Goal: Task Accomplishment & Management: Manage account settings

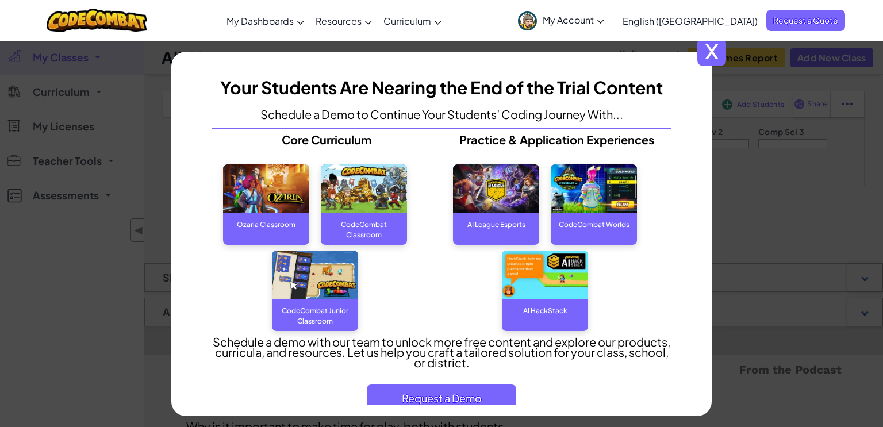
click at [717, 57] on span "x" at bounding box center [711, 51] width 29 height 29
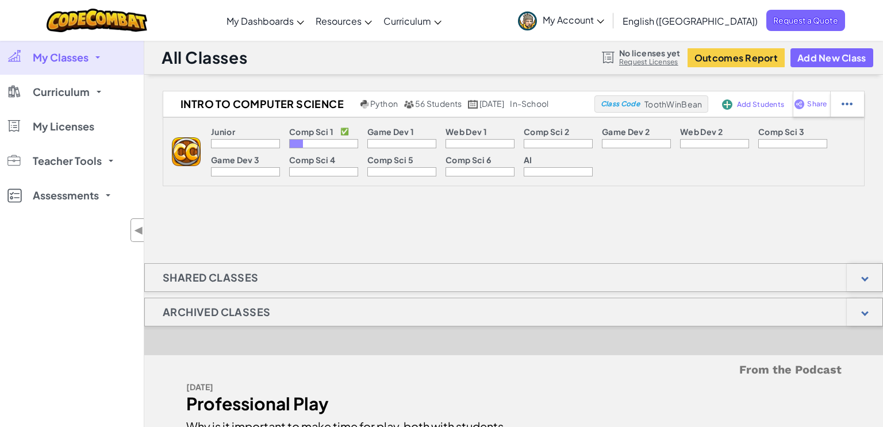
click at [305, 130] on p "Comp Sci 1" at bounding box center [311, 131] width 44 height 9
click at [528, 58] on div "All Classes No licenses yet Request Licenses Outcomes Report Add New Class" at bounding box center [513, 57] width 738 height 34
click at [314, 136] on p "Comp Sci 1" at bounding box center [311, 131] width 44 height 9
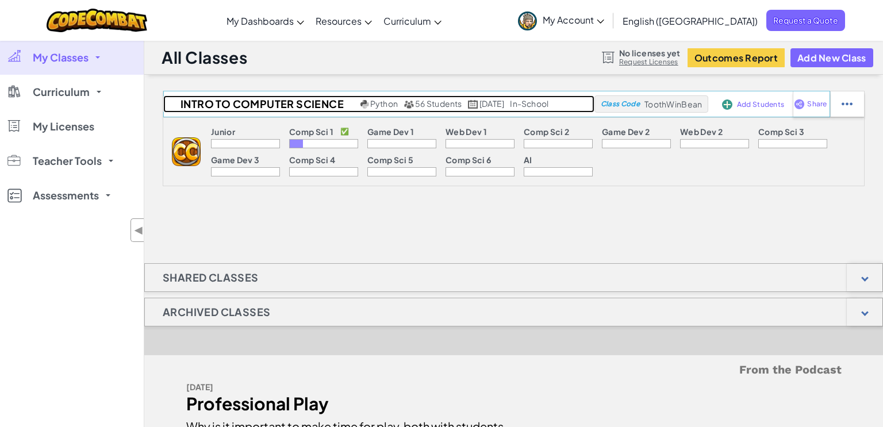
click at [434, 103] on span "56 Students" at bounding box center [438, 103] width 47 height 10
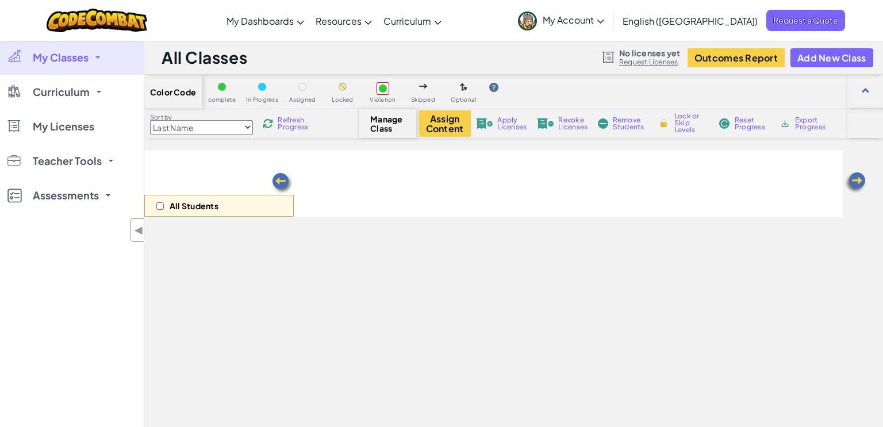
select select "560f1a9f22961295f9427742"
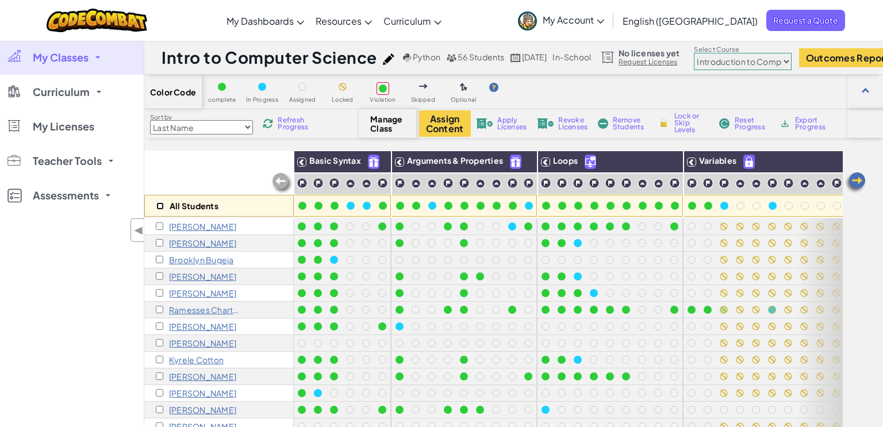
click at [159, 208] on input "checkbox" at bounding box center [159, 205] width 7 height 7
checkbox input "true"
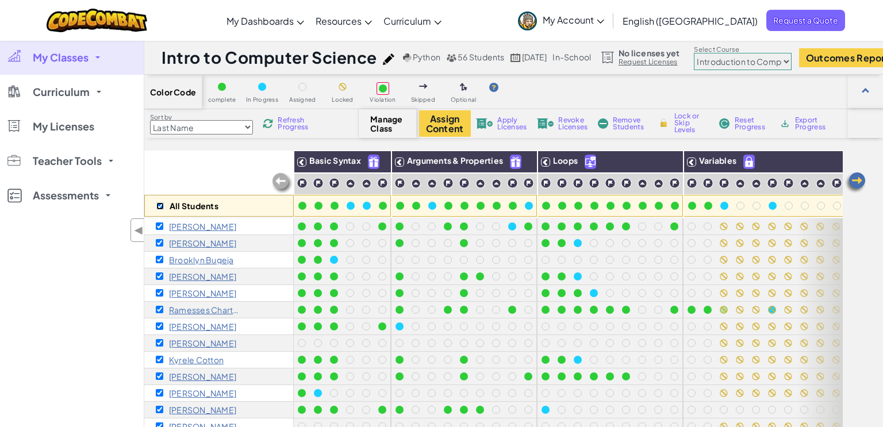
checkbox input "true"
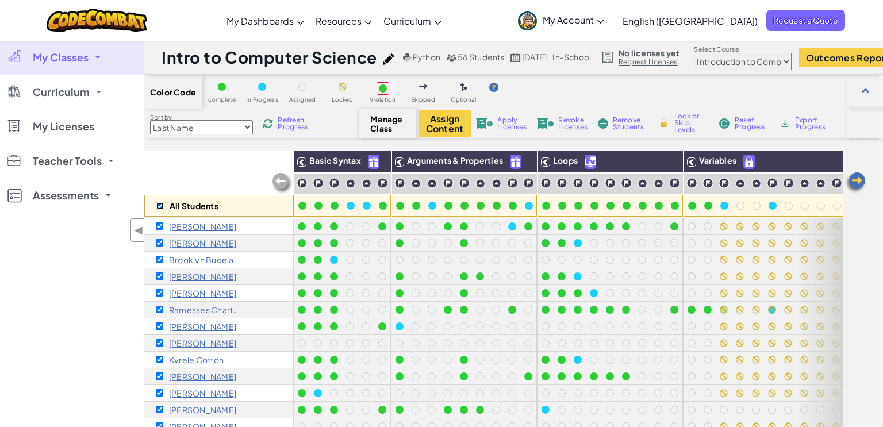
checkbox input "true"
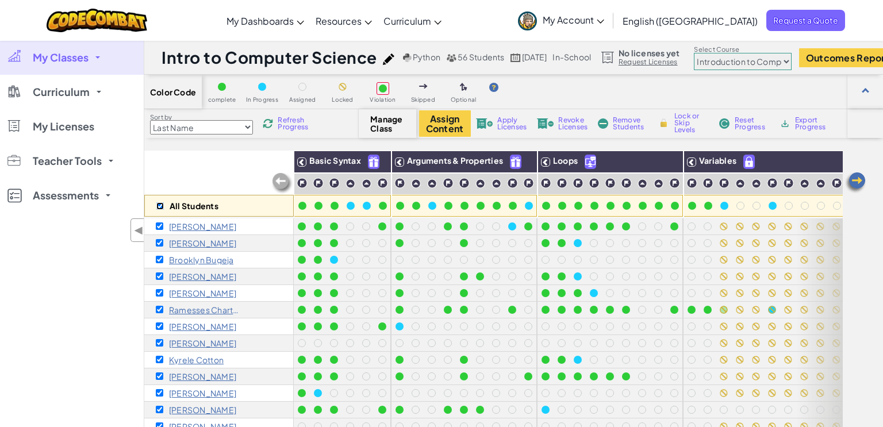
checkbox input "true"
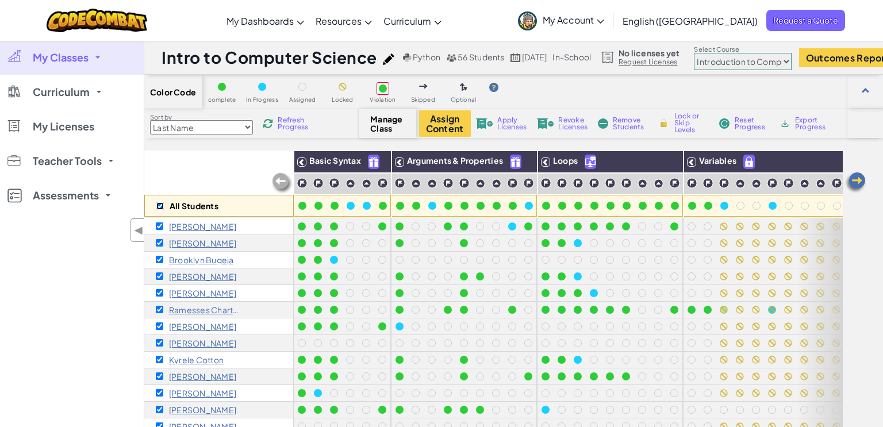
checkbox input "true"
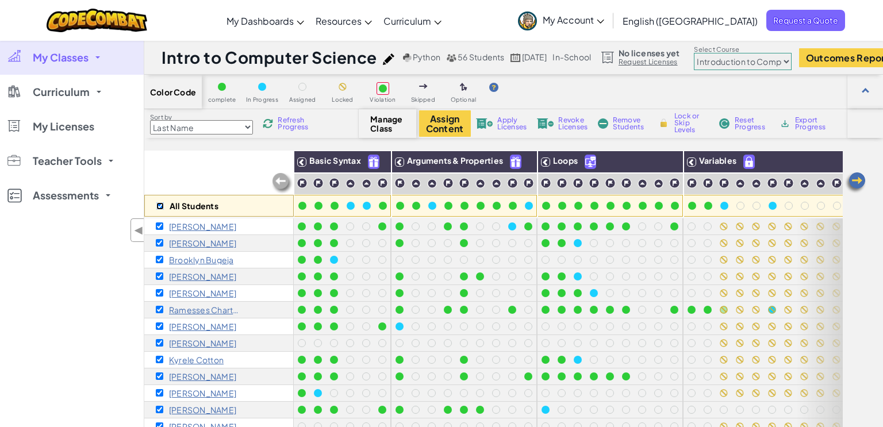
checkbox input "true"
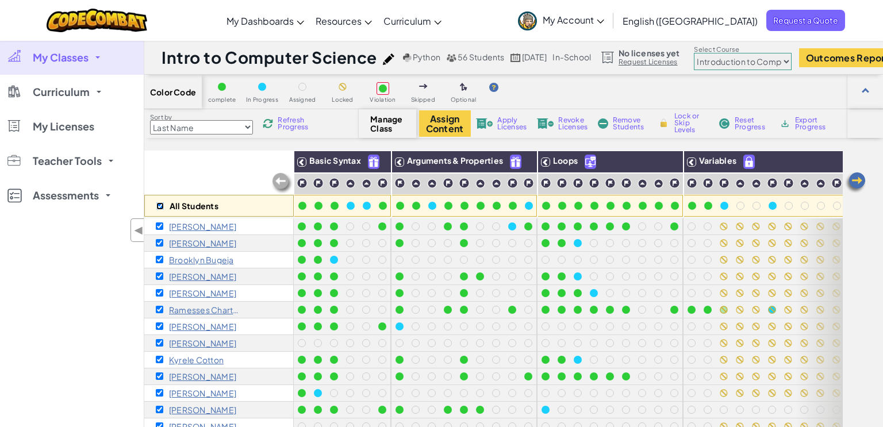
checkbox input "true"
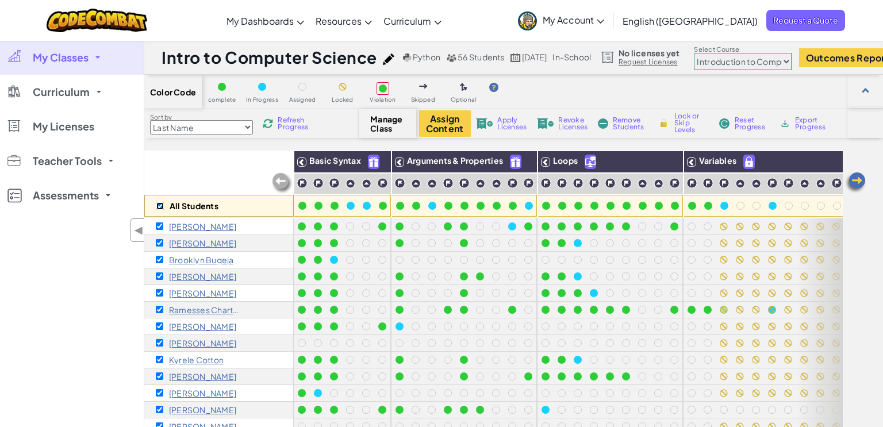
checkbox input "true"
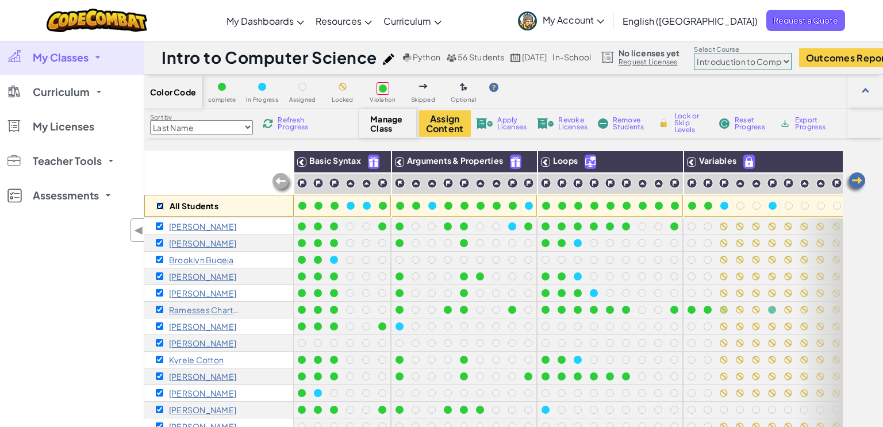
checkbox input "true"
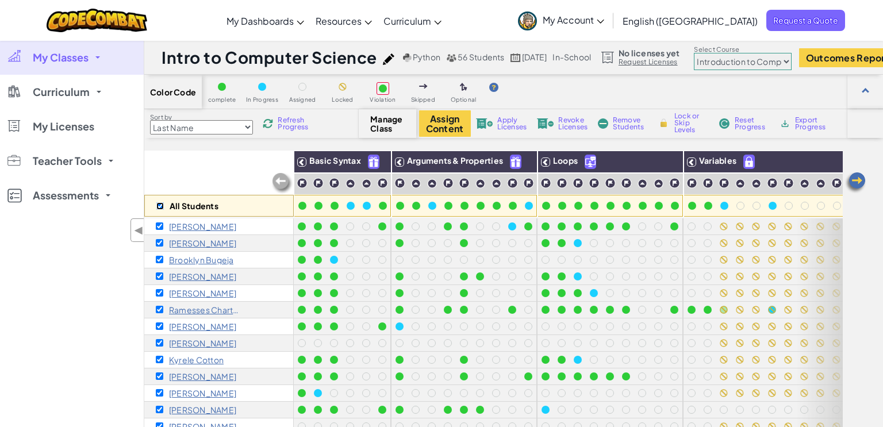
checkbox input "true"
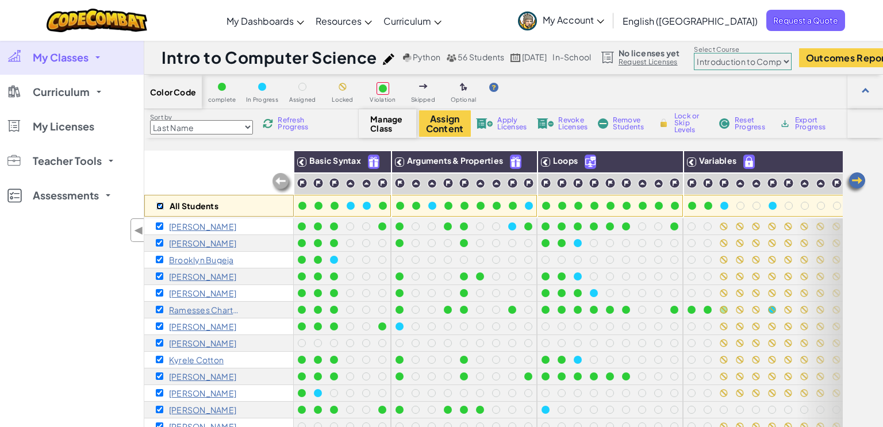
checkbox input "true"
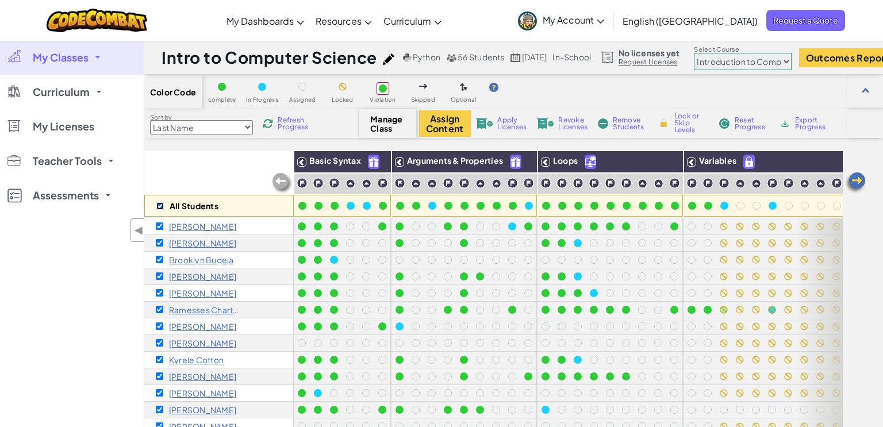
checkbox input "true"
click at [624, 123] on span "Remove Students" at bounding box center [629, 124] width 34 height 14
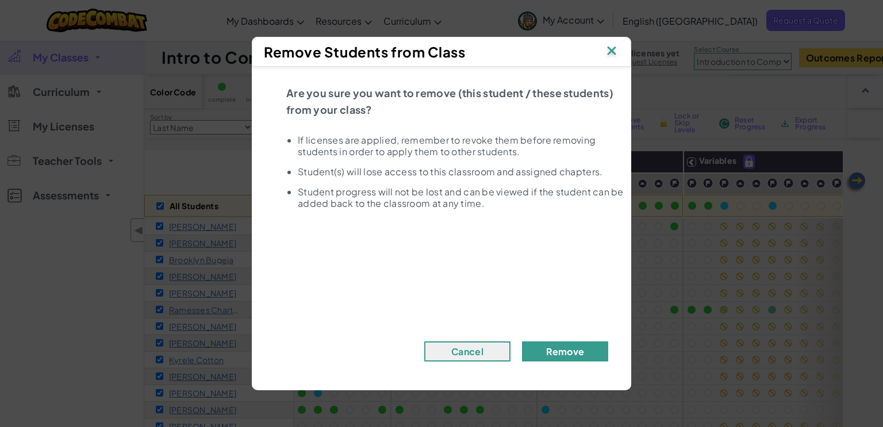
click at [562, 346] on button "Remove" at bounding box center [565, 351] width 86 height 20
click at [560, 348] on button "Remove" at bounding box center [565, 351] width 86 height 20
click at [562, 345] on button "Remove" at bounding box center [565, 351] width 86 height 20
click at [561, 348] on button "Remove" at bounding box center [565, 351] width 86 height 20
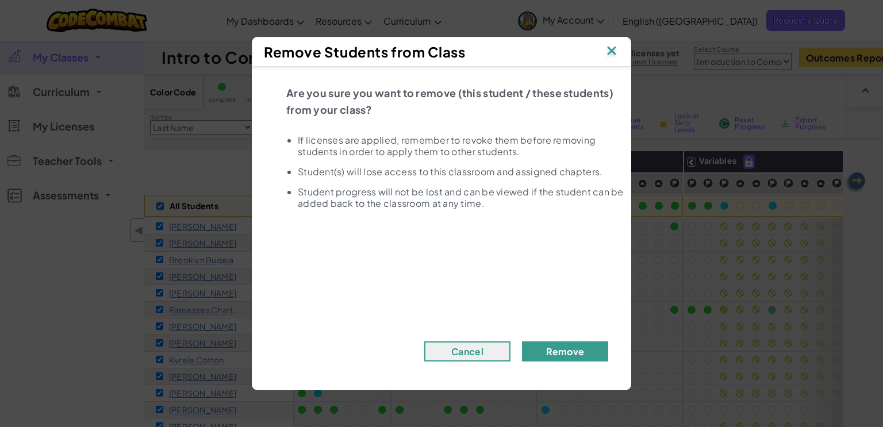
click at [562, 349] on button "Remove" at bounding box center [565, 351] width 86 height 20
click at [475, 352] on button "Cancel" at bounding box center [467, 351] width 86 height 20
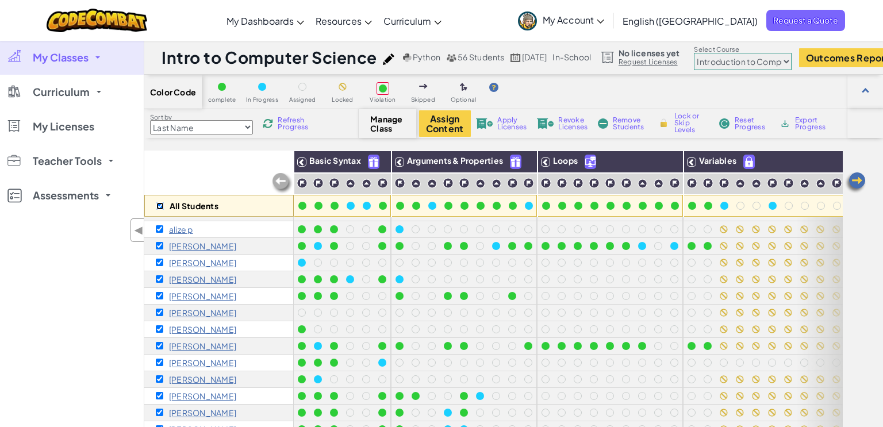
click at [161, 206] on input "checkbox" at bounding box center [159, 205] width 7 height 7
checkbox input "false"
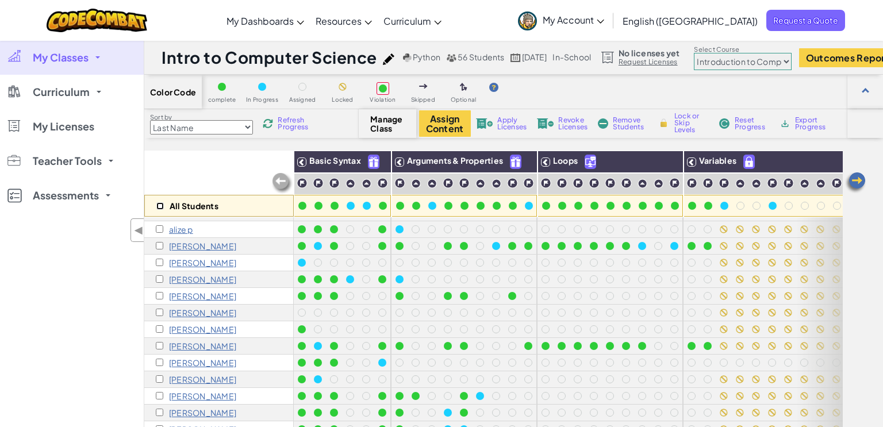
checkbox input "false"
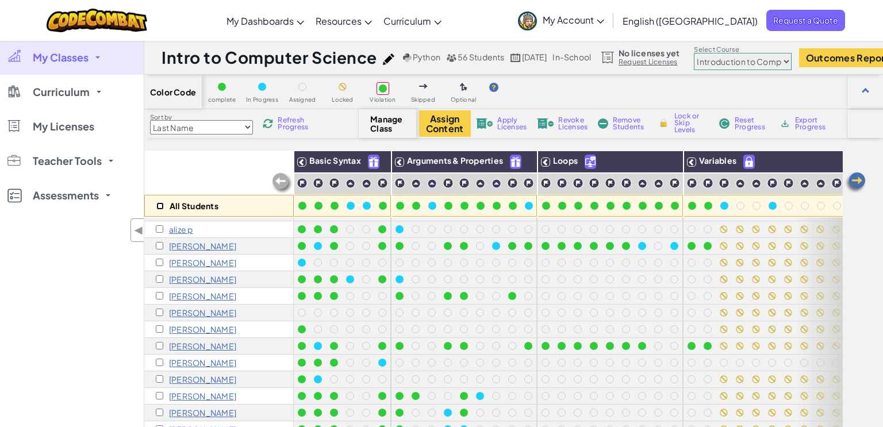
checkbox input "false"
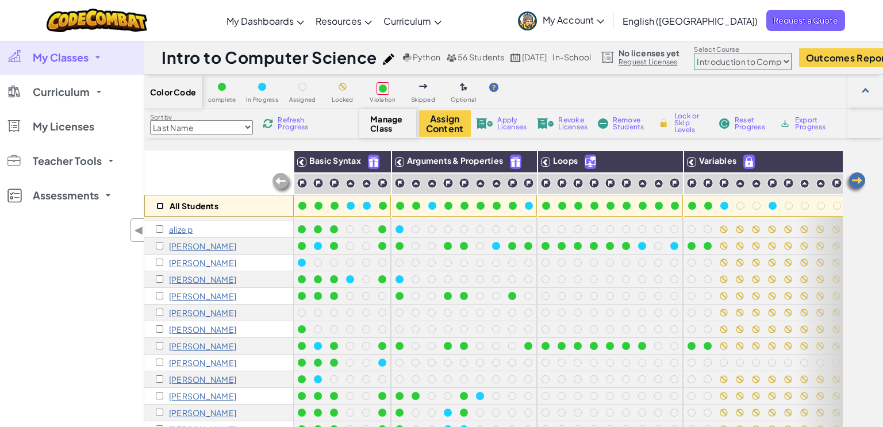
checkbox input "false"
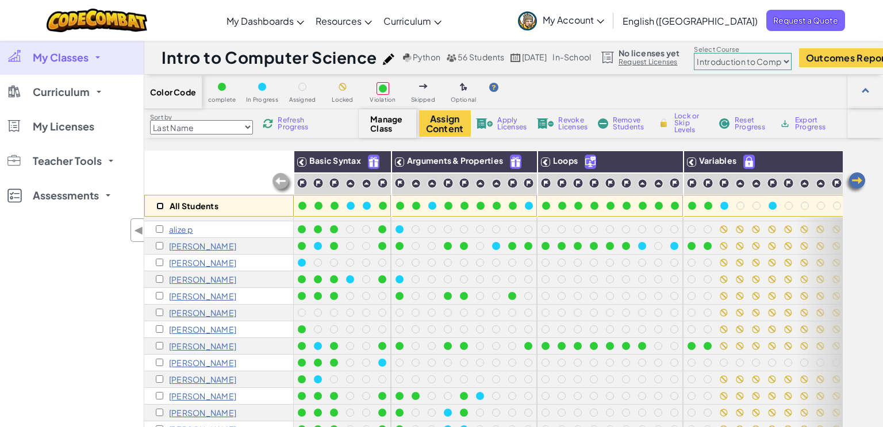
checkbox input "false"
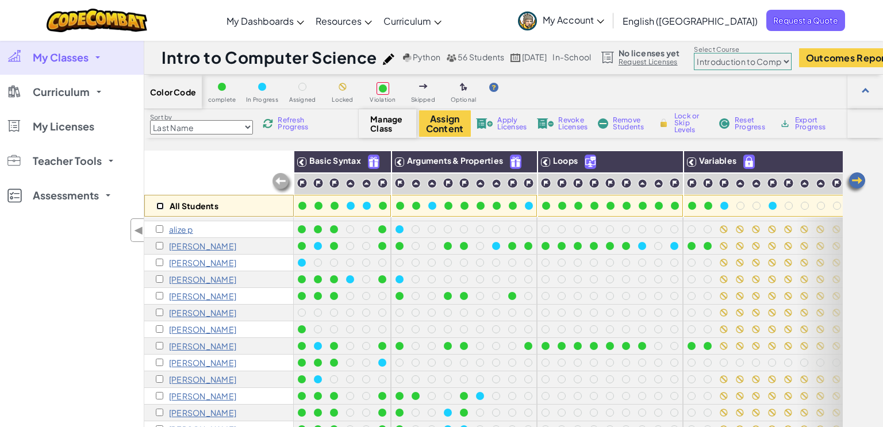
checkbox input "false"
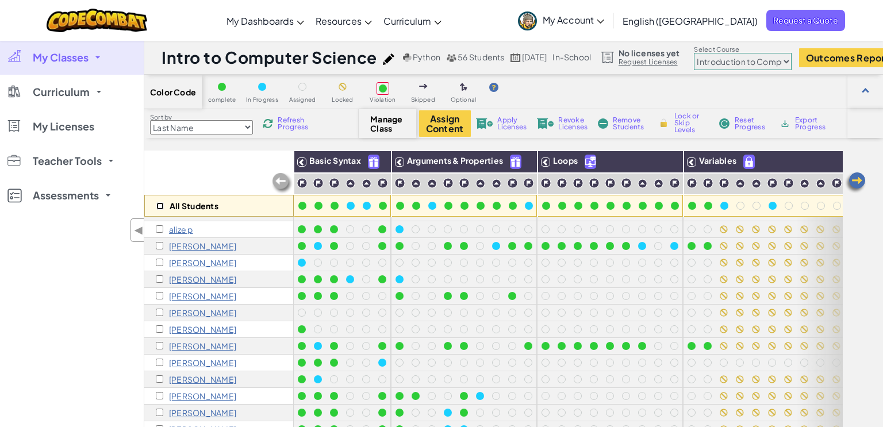
checkbox input "false"
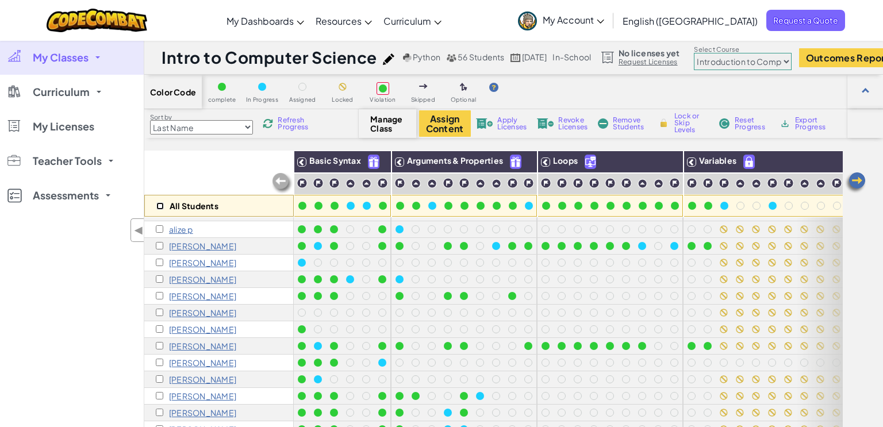
checkbox input "false"
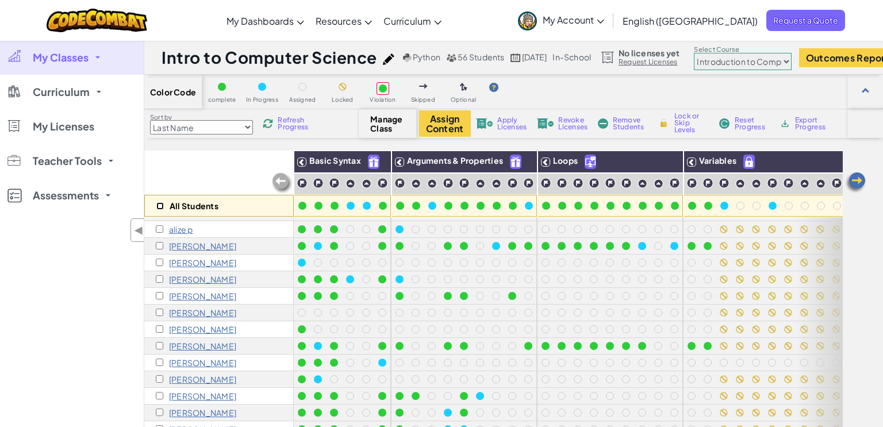
checkbox input "false"
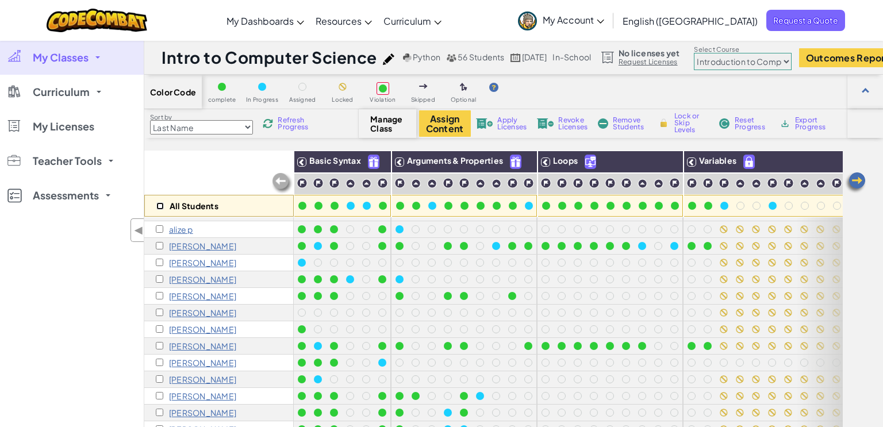
checkbox input "false"
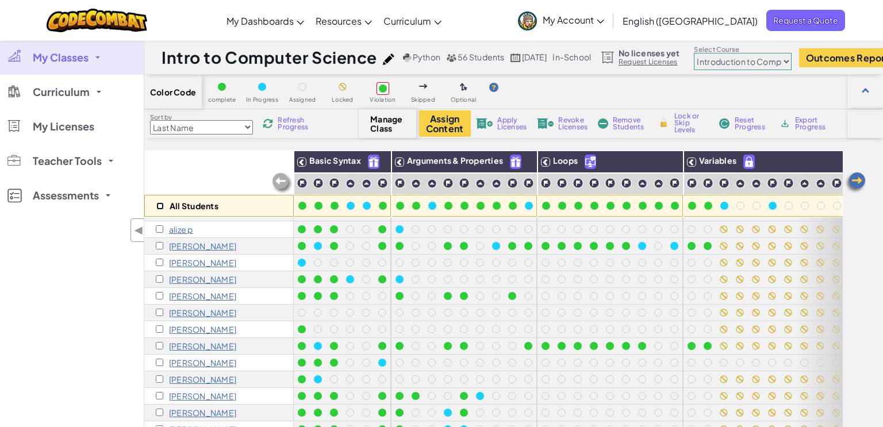
checkbox input "false"
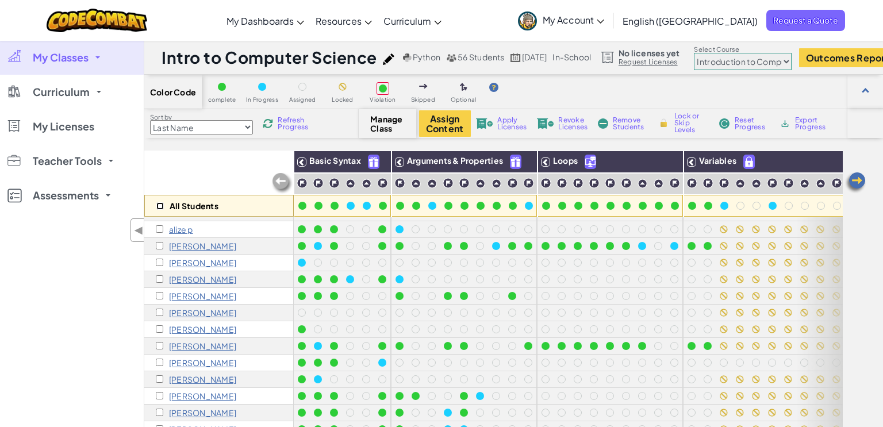
checkbox input "false"
click at [159, 229] on input "checkbox" at bounding box center [159, 228] width 7 height 7
checkbox input "true"
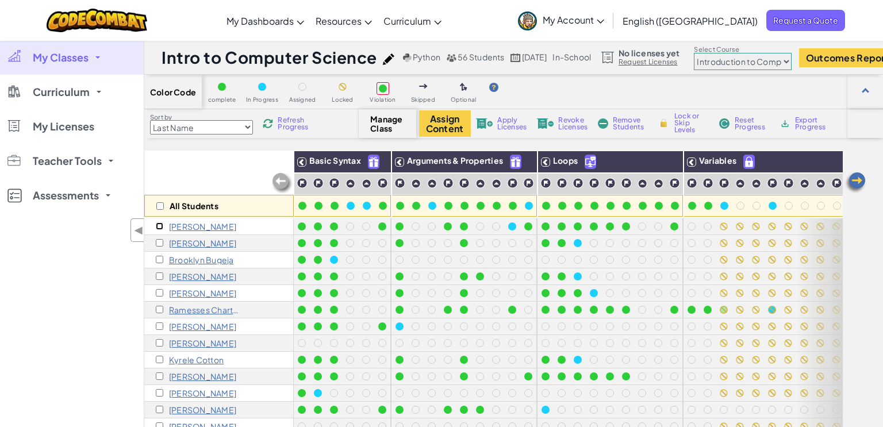
click at [159, 224] on input "checkbox" at bounding box center [159, 225] width 7 height 7
checkbox input "true"
click at [159, 242] on input "checkbox" at bounding box center [159, 242] width 7 height 7
checkbox input "true"
click at [159, 260] on input "checkbox" at bounding box center [159, 259] width 7 height 7
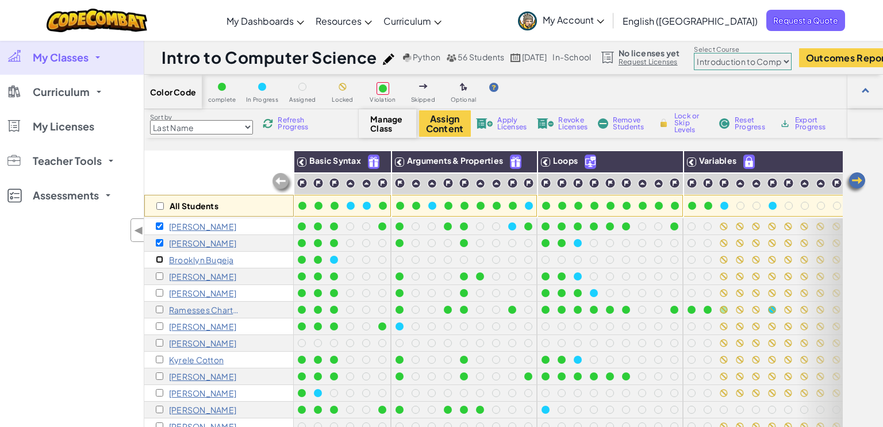
checkbox input "true"
click at [160, 276] on input "checkbox" at bounding box center [159, 275] width 7 height 7
checkbox input "true"
click at [160, 292] on input "checkbox" at bounding box center [159, 292] width 7 height 7
checkbox input "true"
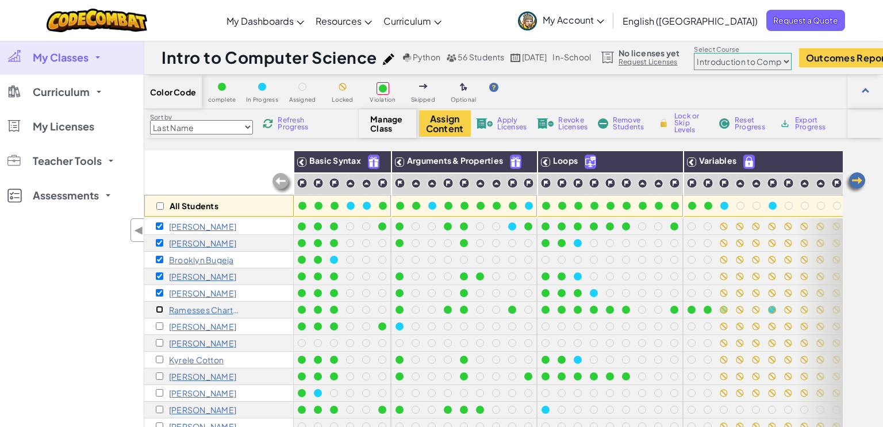
click at [160, 309] on input "checkbox" at bounding box center [159, 309] width 7 height 7
checkbox input "true"
click at [159, 326] on input "checkbox" at bounding box center [159, 325] width 7 height 7
checkbox input "true"
click at [623, 123] on span "Remove Students" at bounding box center [629, 124] width 34 height 14
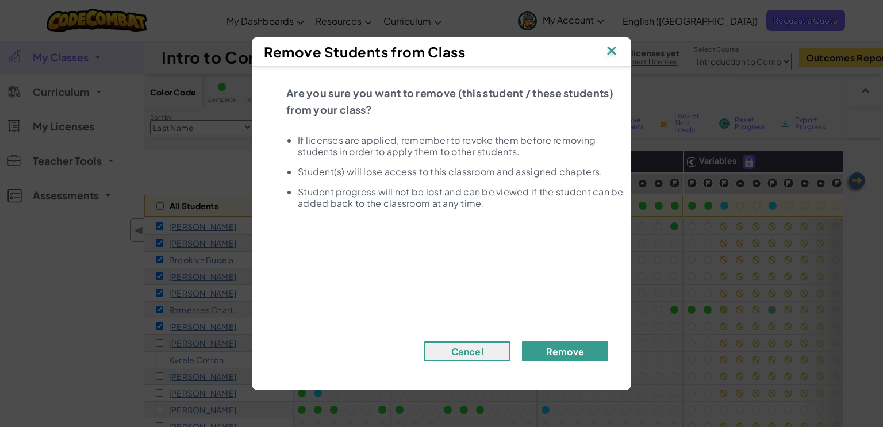
click at [570, 346] on button "Remove" at bounding box center [565, 351] width 86 height 20
click at [560, 351] on button "Remove" at bounding box center [565, 351] width 86 height 20
click at [469, 354] on button "Cancel" at bounding box center [467, 351] width 86 height 20
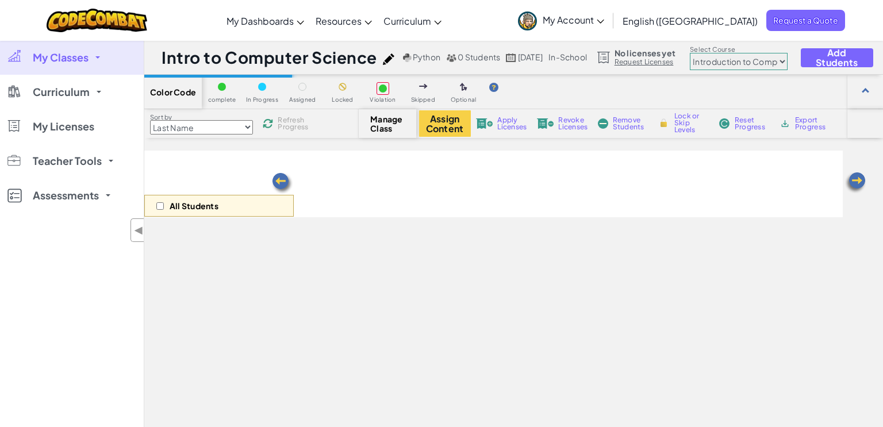
select select "560f1a9f22961295f9427742"
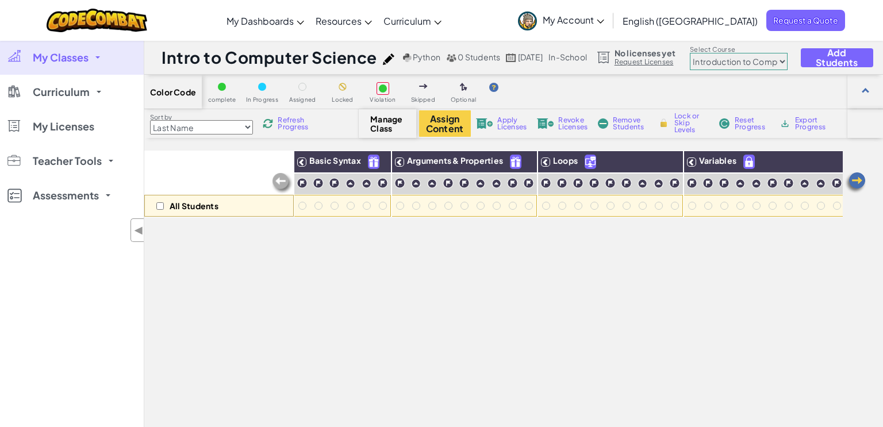
click at [221, 165] on div "All Students" at bounding box center [218, 184] width 149 height 67
click at [856, 183] on img at bounding box center [854, 182] width 23 height 23
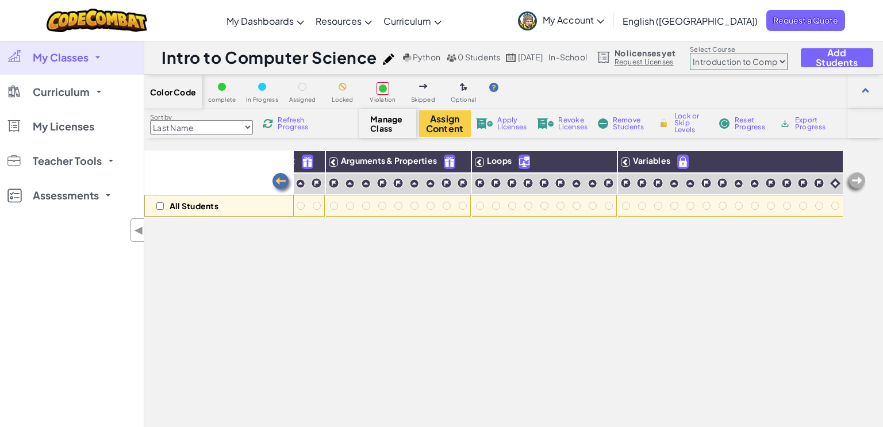
click at [283, 184] on img at bounding box center [282, 183] width 23 height 23
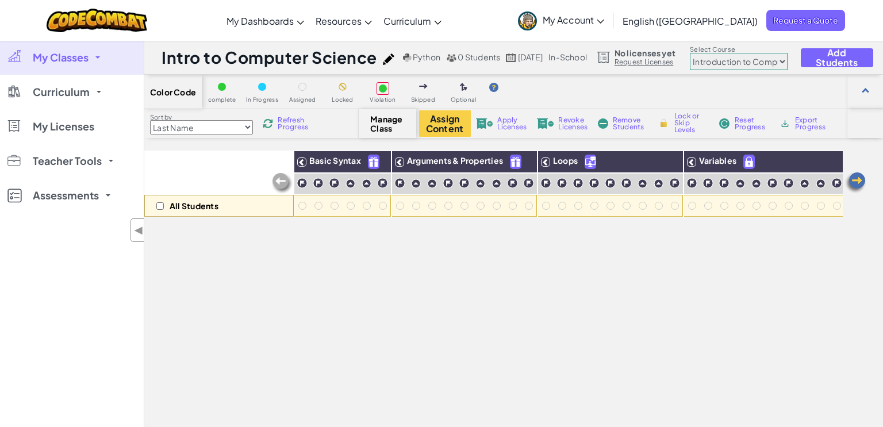
click at [429, 292] on div "All Students Basic Syntax Arguments & Properties Loops Variables" at bounding box center [493, 335] width 698 height 369
click at [511, 56] on img at bounding box center [511, 57] width 10 height 9
click at [534, 55] on span "[DATE]" at bounding box center [530, 57] width 25 height 10
click at [848, 58] on span "Add Students" at bounding box center [836, 58] width 53 height 20
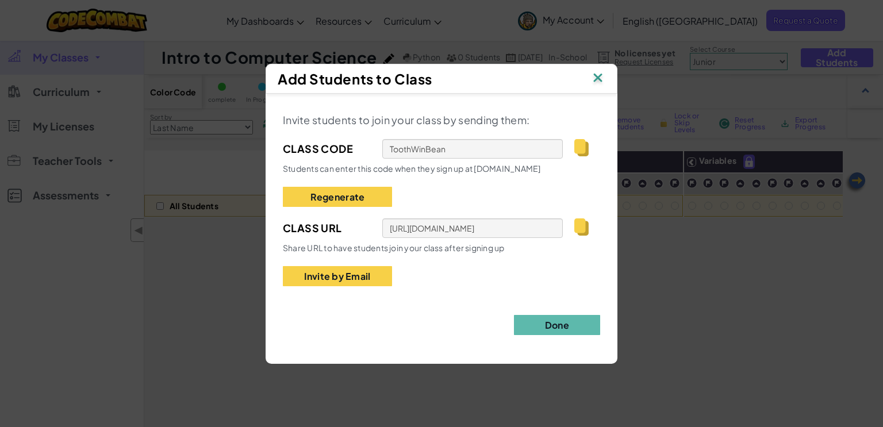
click at [597, 80] on img at bounding box center [597, 78] width 15 height 17
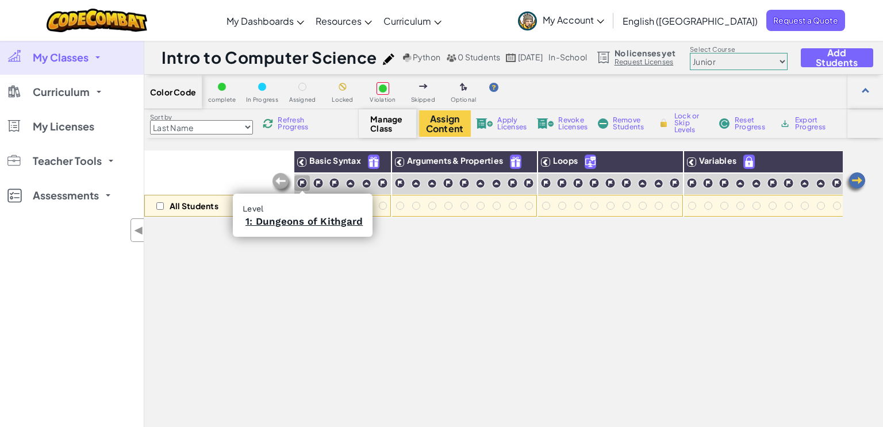
click at [302, 182] on img at bounding box center [301, 183] width 11 height 11
click at [303, 182] on img at bounding box center [301, 183] width 11 height 11
click at [304, 219] on link "1: Dungeons of Kithgard" at bounding box center [303, 220] width 117 height 11
